Goal: Task Accomplishment & Management: Manage account settings

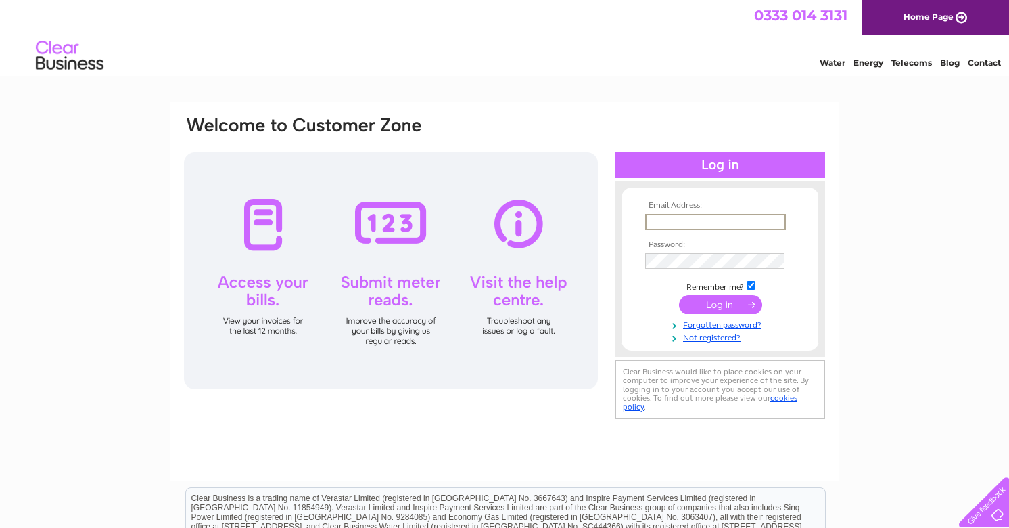
type input "lochcarrongarage@tiscali.co.uk"
click at [731, 303] on input "submit" at bounding box center [720, 304] width 83 height 19
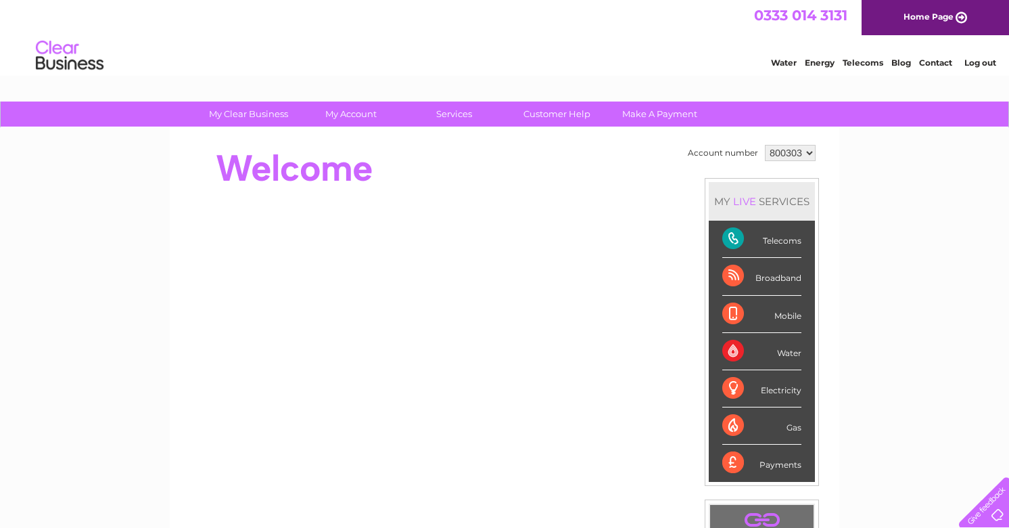
click at [780, 240] on div "Telecoms" at bounding box center [761, 239] width 79 height 37
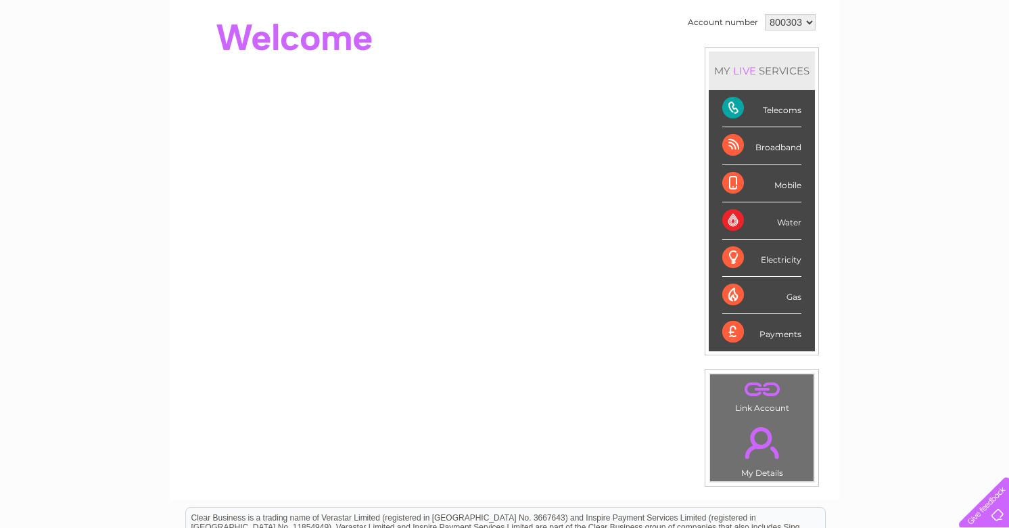
scroll to position [89, 0]
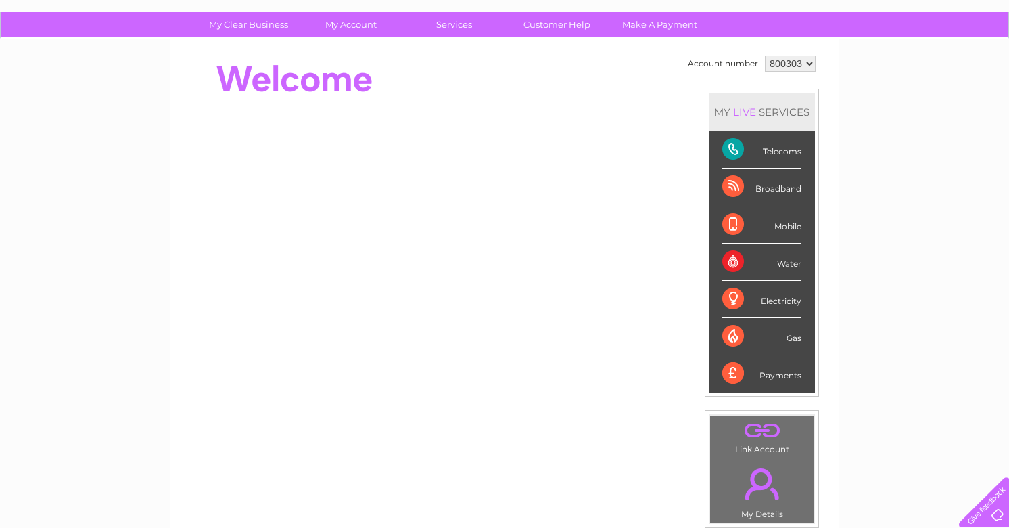
click at [779, 190] on div "Broadband" at bounding box center [761, 186] width 79 height 37
click at [737, 187] on div "Broadband" at bounding box center [761, 186] width 79 height 37
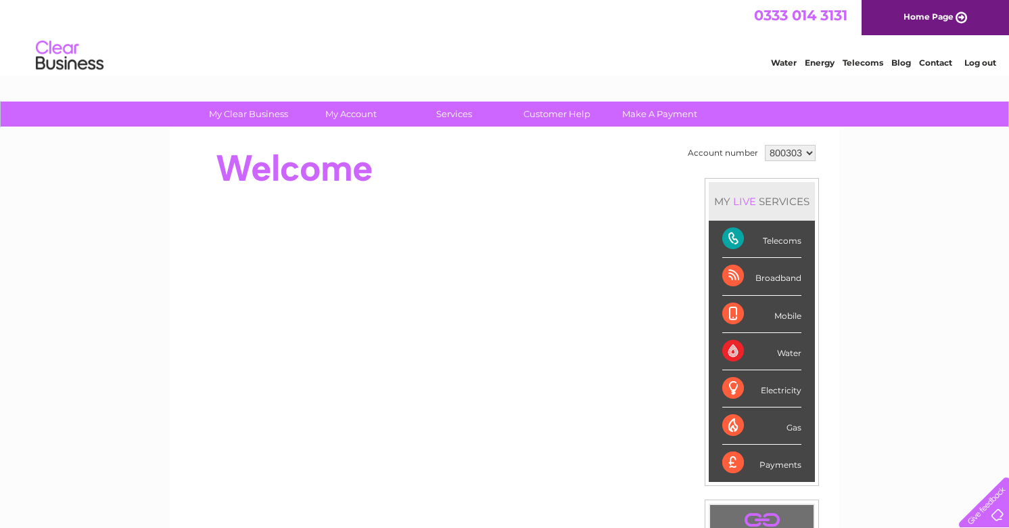
scroll to position [0, 0]
select select "931409"
click at [747, 240] on div "Telecoms" at bounding box center [761, 239] width 79 height 37
click at [802, 241] on div "Telecoms" at bounding box center [761, 239] width 79 height 37
select select "800303"
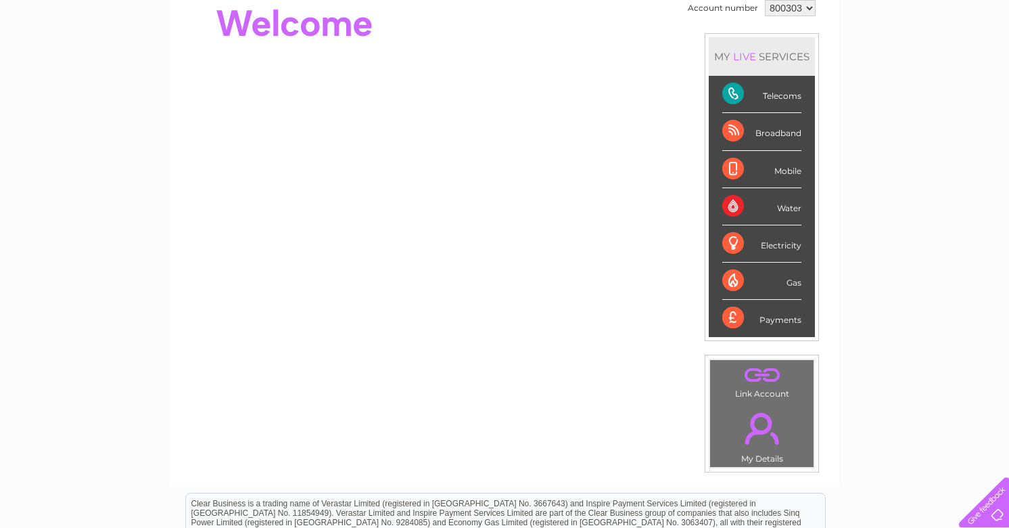
scroll to position [118, 0]
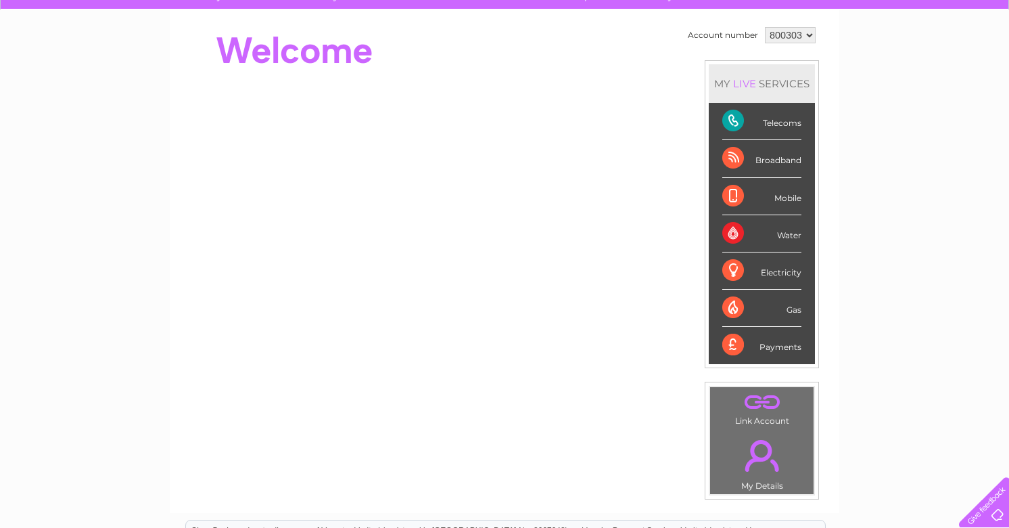
click at [735, 122] on div "Telecoms" at bounding box center [761, 121] width 79 height 37
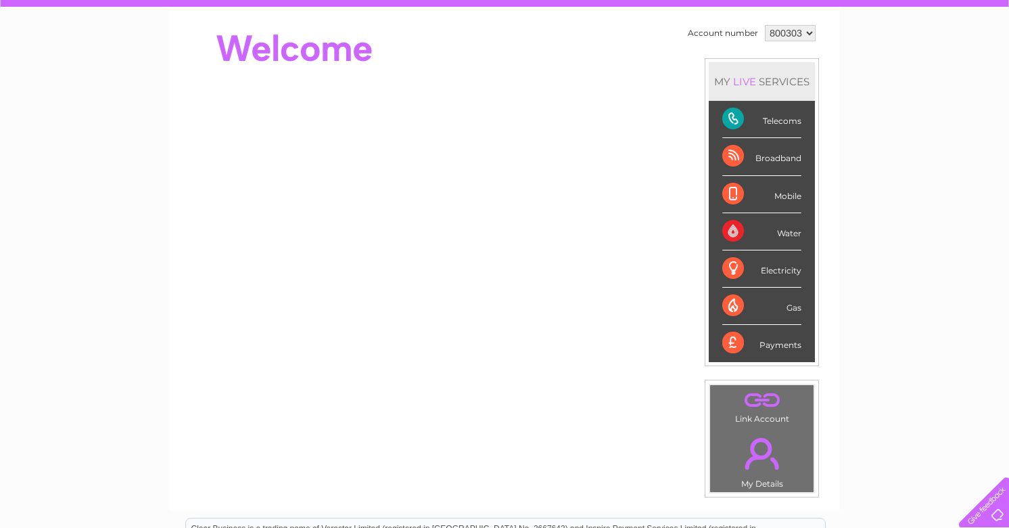
click at [791, 119] on div "Telecoms" at bounding box center [761, 119] width 79 height 37
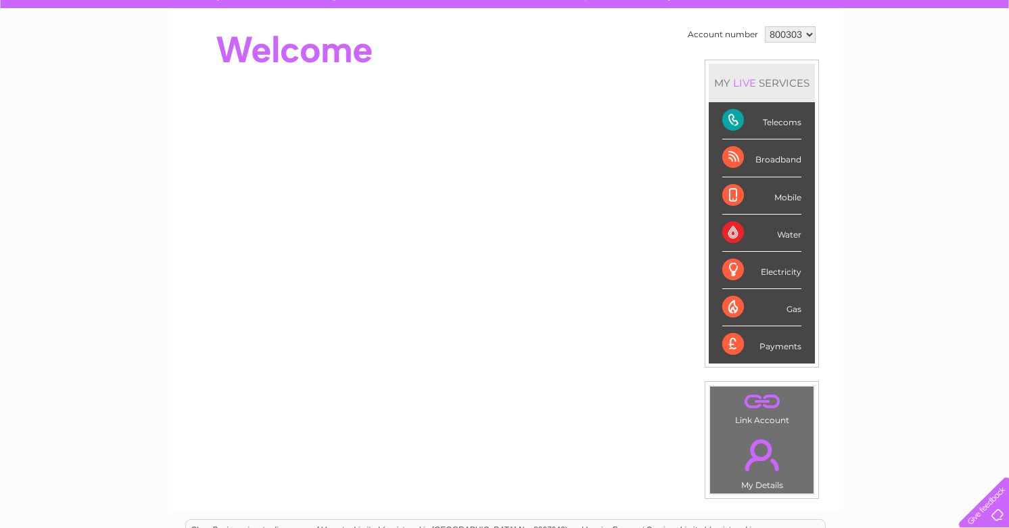
scroll to position [118, 0]
click at [735, 121] on div "Telecoms" at bounding box center [761, 120] width 79 height 37
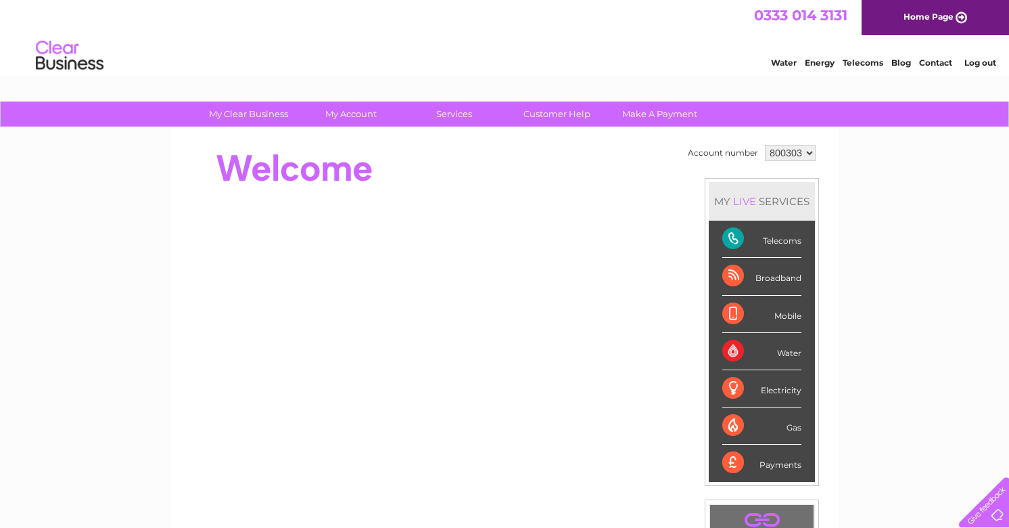
scroll to position [0, 0]
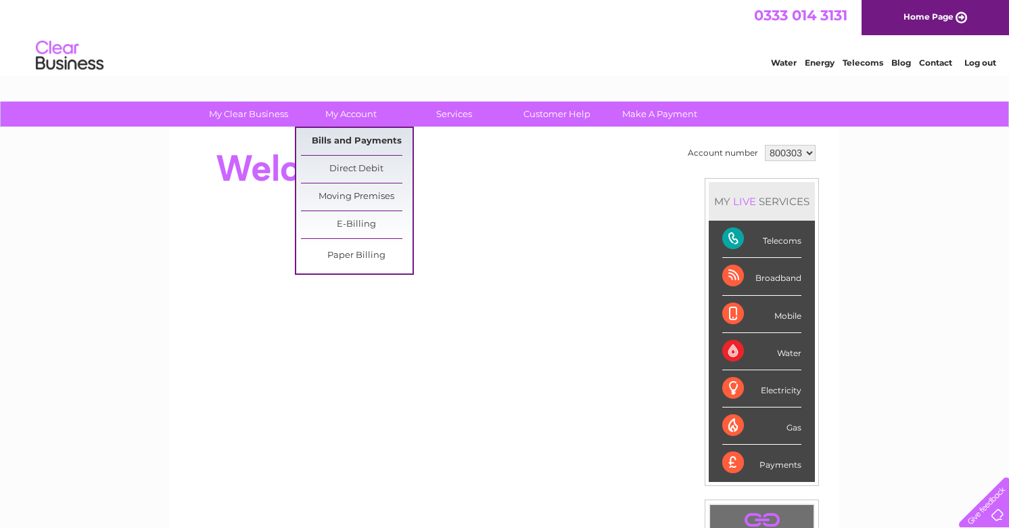
click at [377, 139] on link "Bills and Payments" at bounding box center [357, 141] width 112 height 27
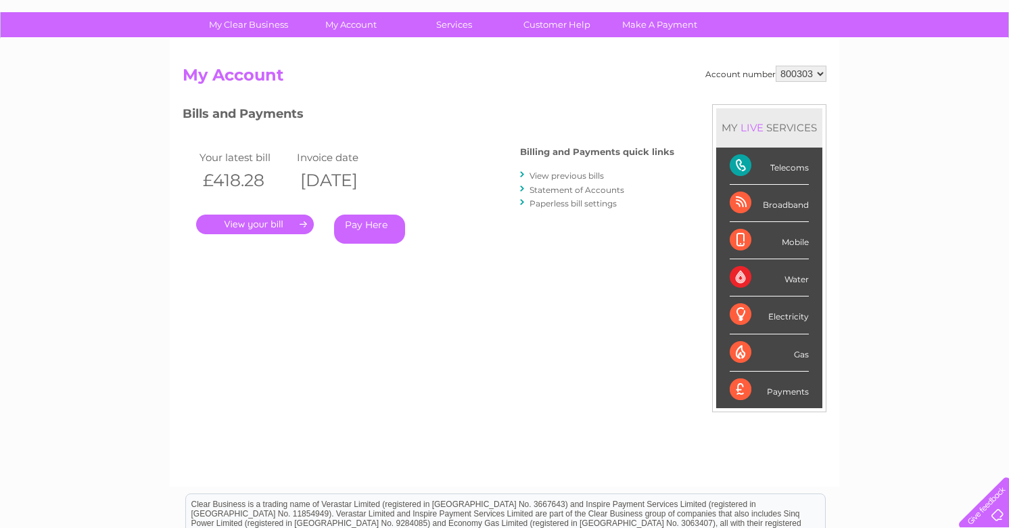
scroll to position [91, 0]
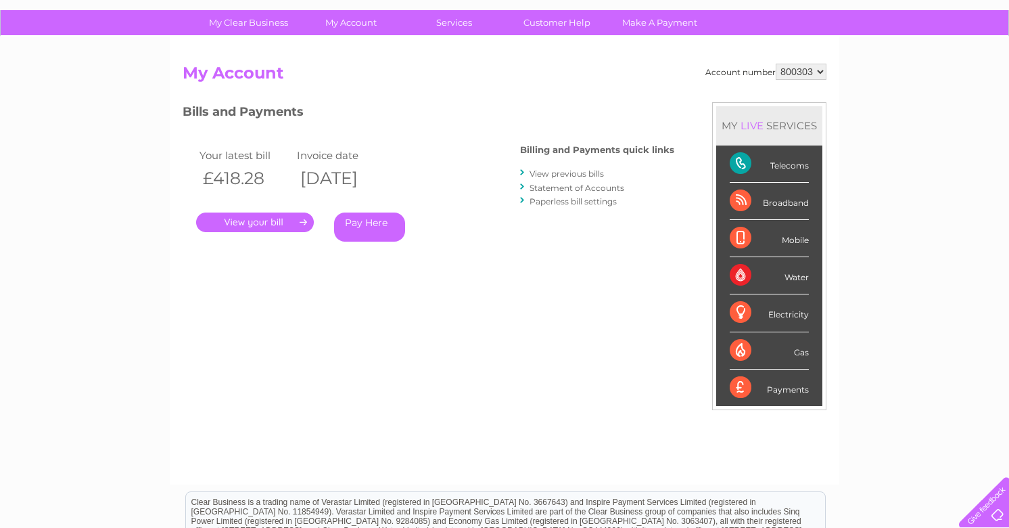
click at [254, 227] on link "." at bounding box center [255, 222] width 118 height 20
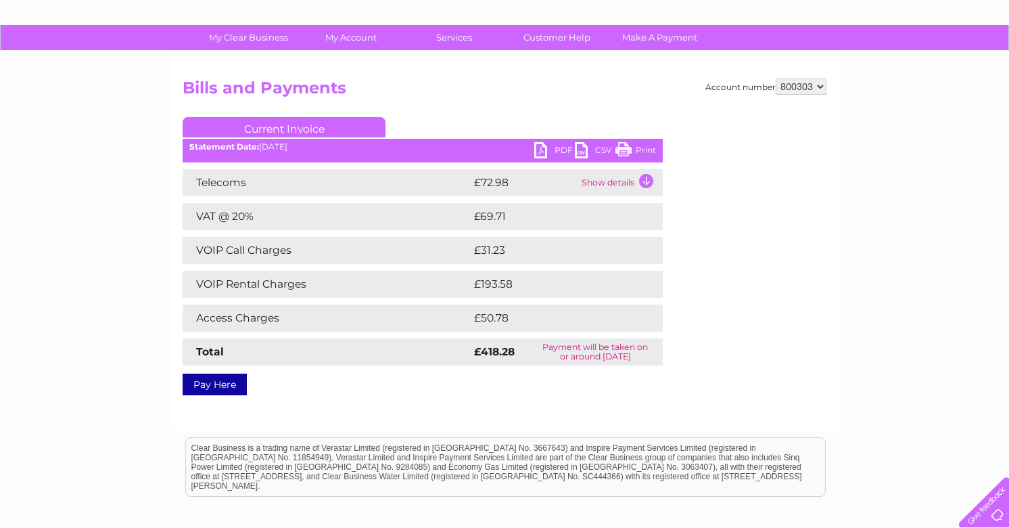
scroll to position [80, 0]
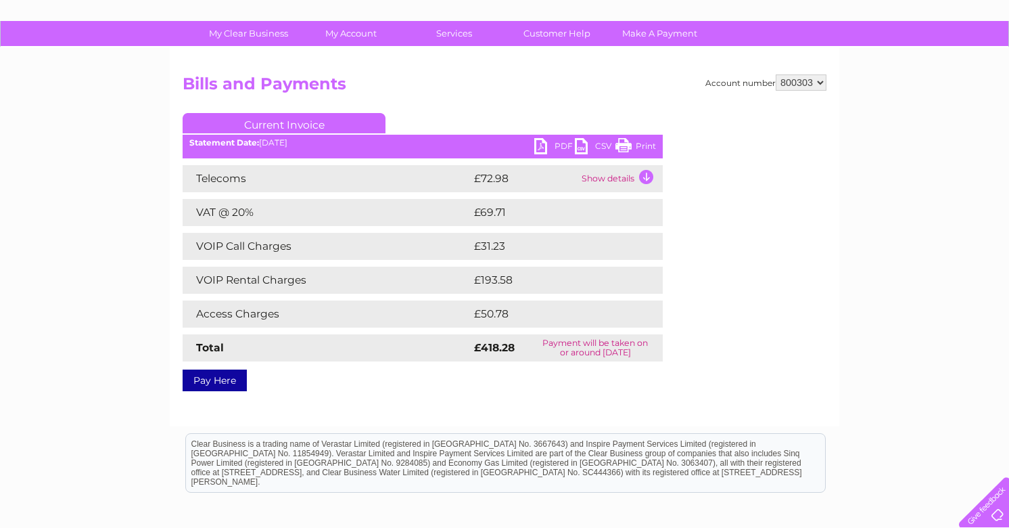
click at [646, 177] on td "Show details" at bounding box center [620, 178] width 85 height 27
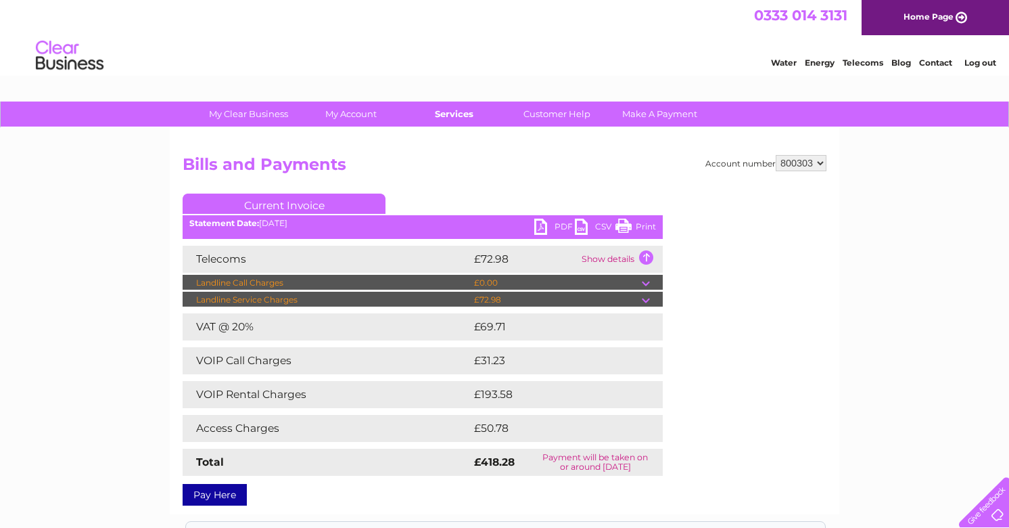
scroll to position [0, 0]
